Goal: Task Accomplishment & Management: Complete application form

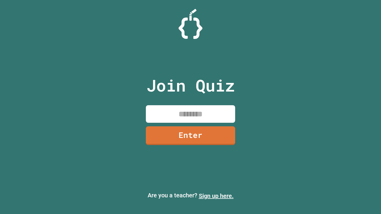
click at [216, 196] on link "Sign up here." at bounding box center [216, 196] width 35 height 7
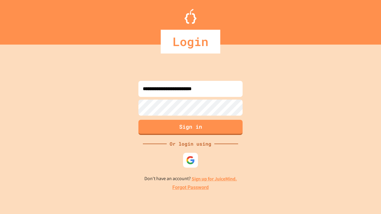
type input "**********"
